Goal: Transaction & Acquisition: Purchase product/service

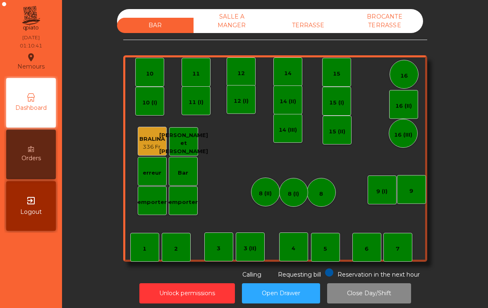
click at [385, 23] on div "BROCANTE TERRASSE" at bounding box center [384, 21] width 76 height 24
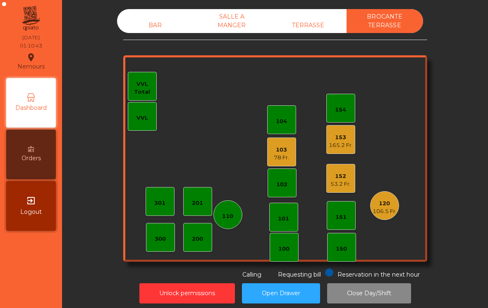
click at [382, 209] on div "106.5 Fr." at bounding box center [384, 211] width 24 height 8
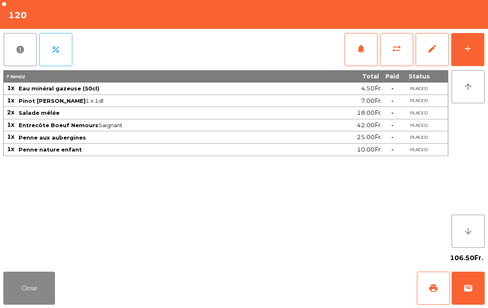
click at [469, 290] on span "wallet" at bounding box center [468, 288] width 10 height 10
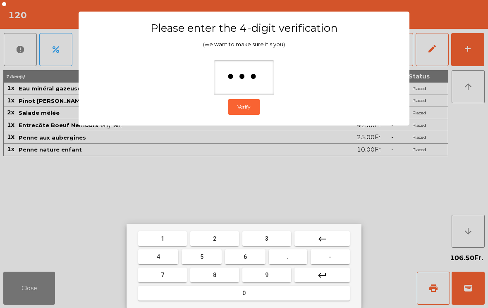
type input "****"
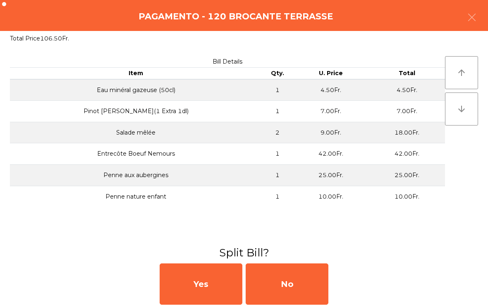
click at [298, 290] on div "No" at bounding box center [286, 284] width 83 height 41
click at [298, 290] on div "MB" at bounding box center [286, 284] width 83 height 41
click at [290, 275] on div "No" at bounding box center [286, 284] width 83 height 41
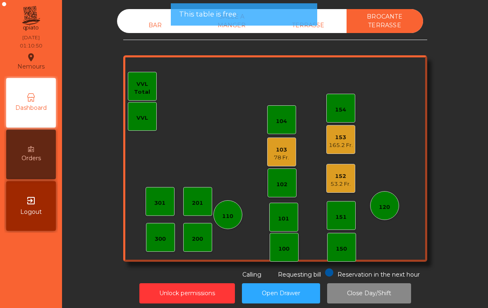
click at [342, 181] on div "53.2 Fr." at bounding box center [340, 184] width 20 height 8
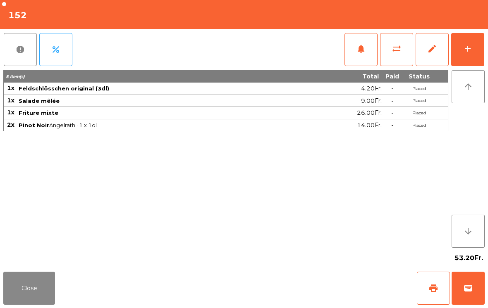
click at [463, 288] on span "wallet" at bounding box center [468, 288] width 10 height 10
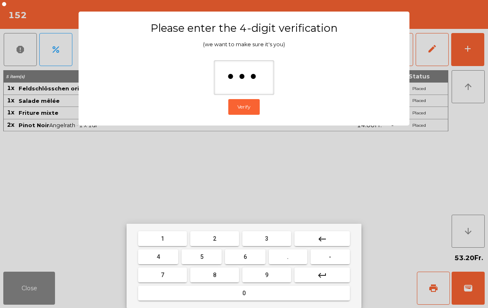
type input "****"
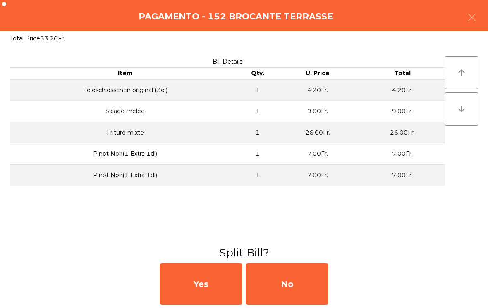
click at [295, 286] on div "No" at bounding box center [286, 284] width 83 height 41
click at [283, 283] on div "MB" at bounding box center [286, 284] width 83 height 41
click at [283, 282] on div "No" at bounding box center [286, 284] width 83 height 41
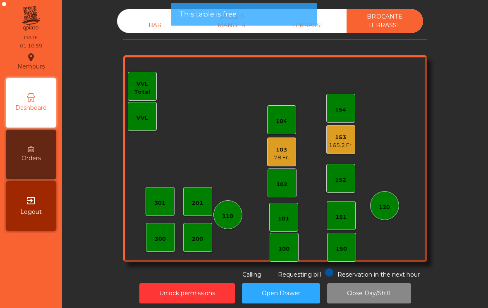
click at [334, 140] on div "153" at bounding box center [340, 137] width 24 height 8
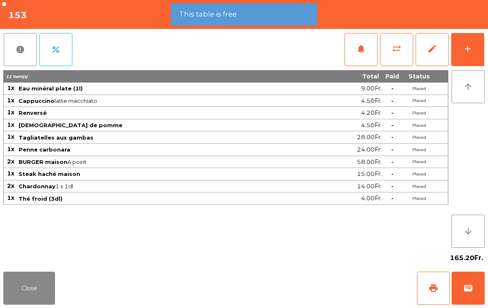
click at [464, 288] on span "wallet" at bounding box center [468, 288] width 10 height 10
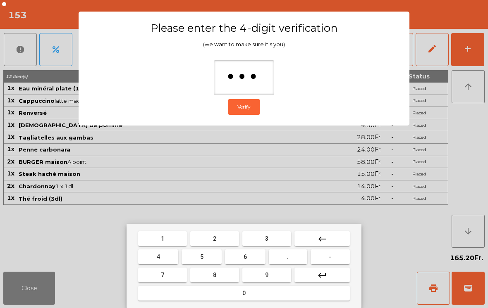
type input "****"
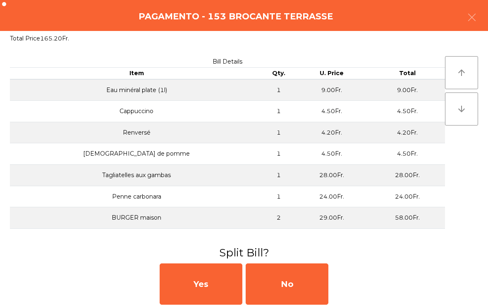
click at [298, 292] on div "No" at bounding box center [286, 284] width 83 height 41
click at [297, 292] on div "MB" at bounding box center [286, 284] width 83 height 41
click at [301, 283] on div "No" at bounding box center [286, 284] width 83 height 41
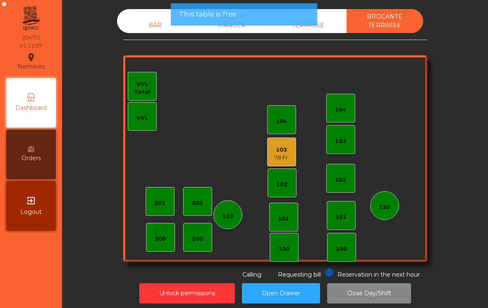
click at [286, 155] on div "78 Fr." at bounding box center [281, 158] width 15 height 8
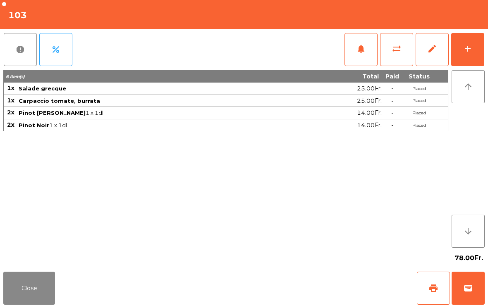
click at [468, 288] on span "wallet" at bounding box center [468, 288] width 10 height 10
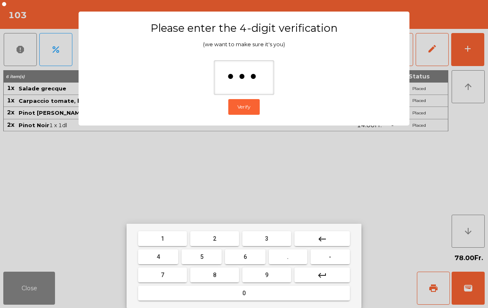
type input "****"
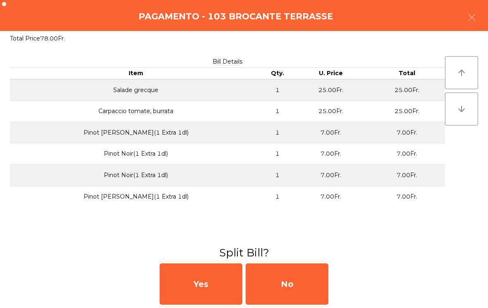
click at [304, 288] on div "No" at bounding box center [286, 284] width 83 height 41
click at [304, 287] on div "MB" at bounding box center [286, 284] width 83 height 41
click at [294, 287] on div "No" at bounding box center [286, 284] width 83 height 41
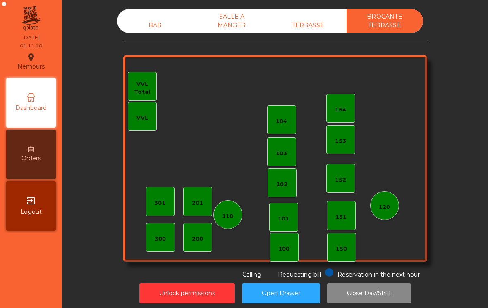
click at [148, 26] on div "BAR" at bounding box center [155, 25] width 76 height 15
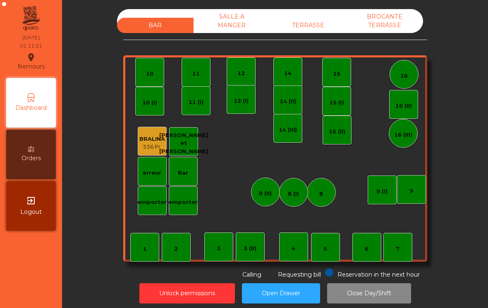
click at [224, 24] on div "SALLE A MANGER" at bounding box center [231, 21] width 76 height 24
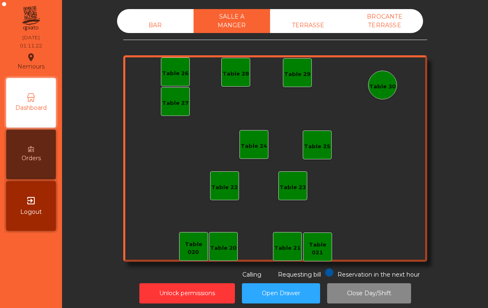
click at [304, 22] on div "TERRASSE" at bounding box center [308, 25] width 76 height 15
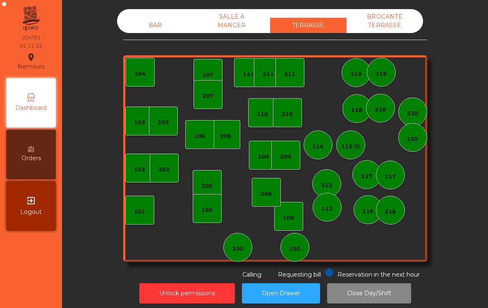
click at [393, 28] on div "BROCANTE TERRASSE" at bounding box center [384, 21] width 76 height 24
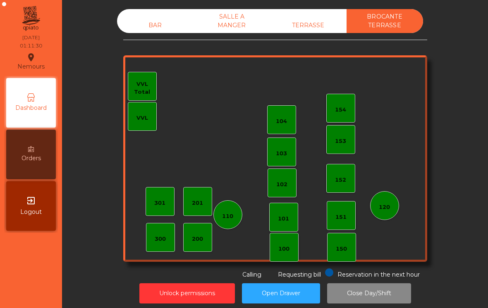
click at [365, 294] on button "Close Day/Shift" at bounding box center [369, 293] width 84 height 20
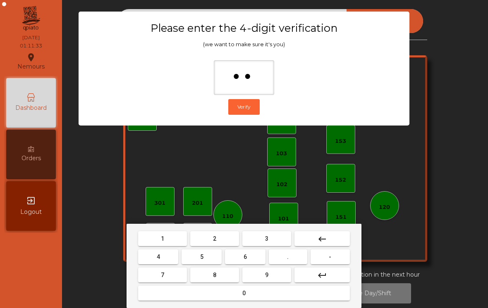
type input "***"
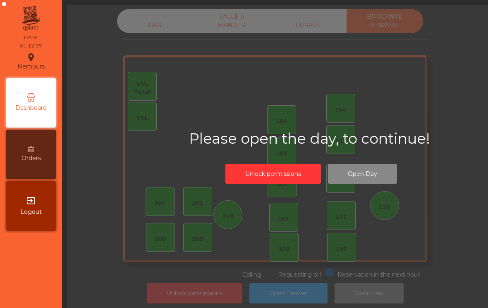
click at [143, 31] on div "BAR" at bounding box center [155, 25] width 76 height 15
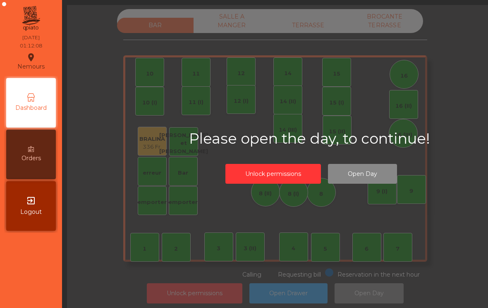
click at [243, 23] on div "SALLE A MANGER" at bounding box center [231, 21] width 76 height 24
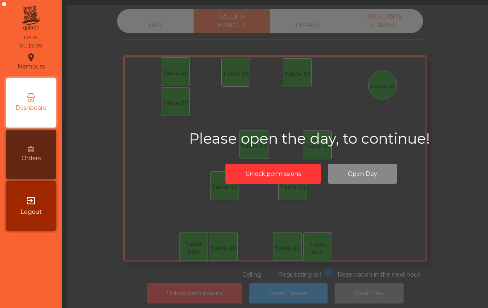
click at [307, 21] on div "TERRASSE" at bounding box center [308, 25] width 76 height 15
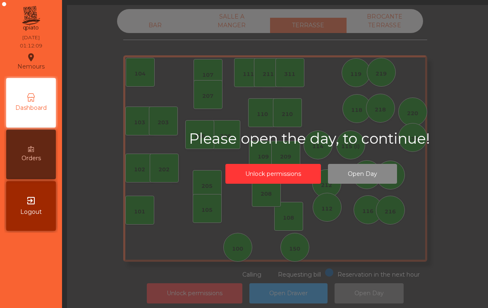
click at [404, 32] on div "BROCANTE TERRASSE" at bounding box center [384, 21] width 76 height 24
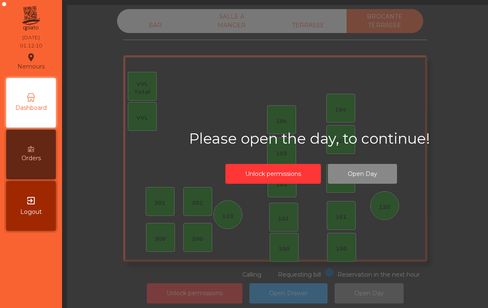
click at [168, 25] on div "BAR" at bounding box center [155, 25] width 76 height 15
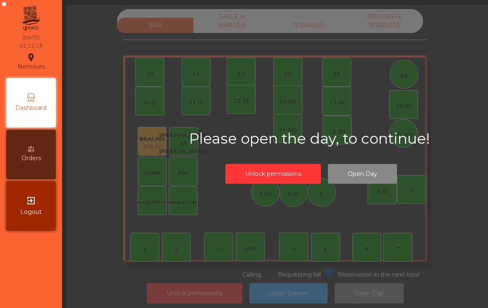
click at [157, 154] on div "BRALINA 336 Fr." at bounding box center [152, 141] width 29 height 29
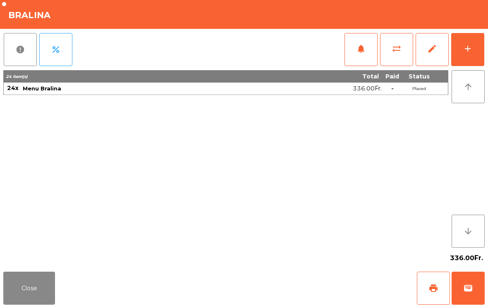
click at [428, 296] on button "print" at bounding box center [432, 288] width 33 height 33
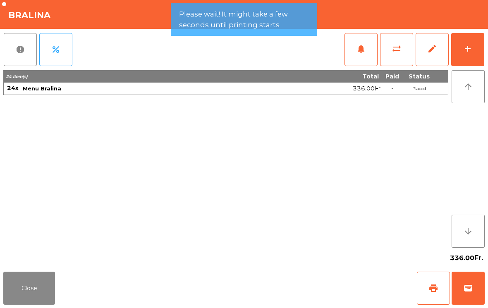
click at [35, 285] on button "Close" at bounding box center [29, 288] width 52 height 33
